Goal: Task Accomplishment & Management: Use online tool/utility

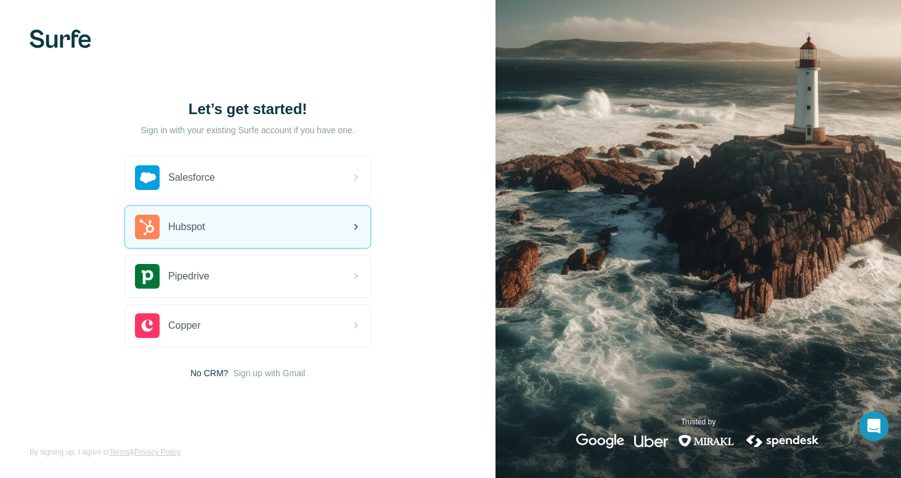
click at [240, 236] on div "Hubspot" at bounding box center [247, 227] width 245 height 42
